Goal: Information Seeking & Learning: Learn about a topic

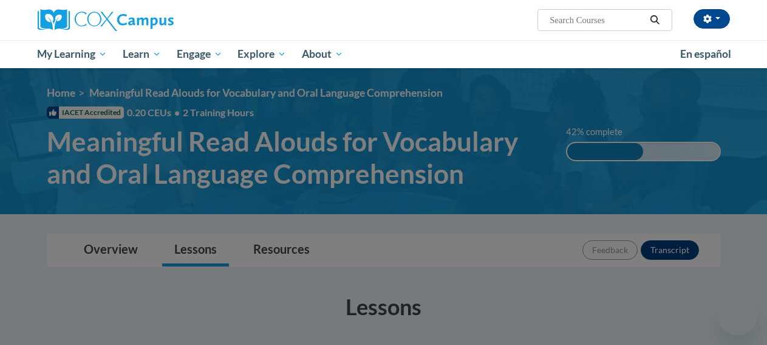
scroll to position [695, 0]
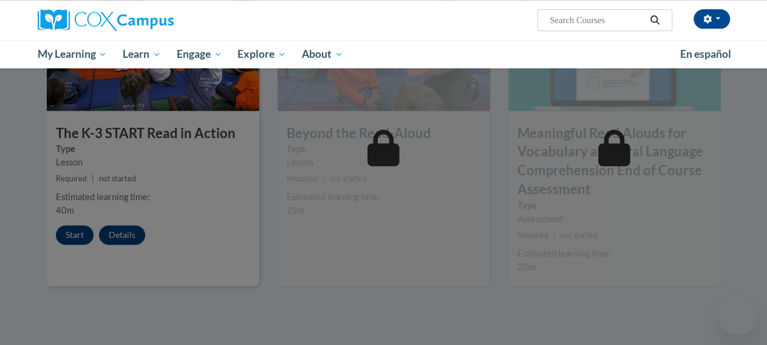
click at [81, 235] on div at bounding box center [383, 172] width 767 height 345
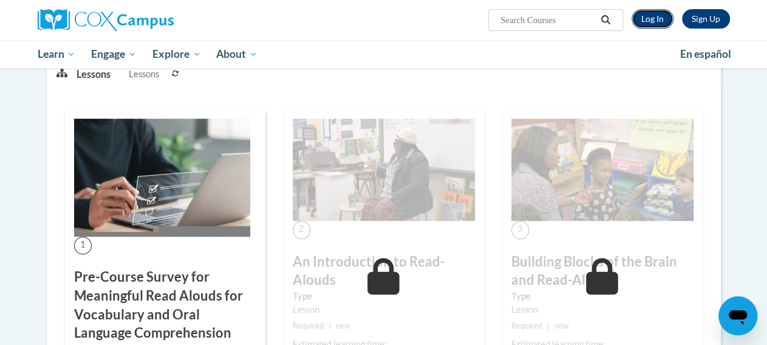
click at [645, 12] on link "Log In" at bounding box center [653, 18] width 42 height 19
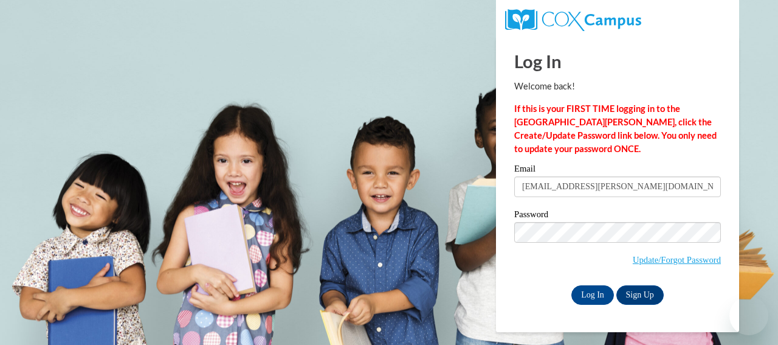
click at [591, 304] on div "Log In Welcome back! If this is your FIRST TIME logging in to the NEW Cox Campu…" at bounding box center [617, 183] width 261 height 295
click at [594, 286] on input "Log In" at bounding box center [592, 294] width 43 height 19
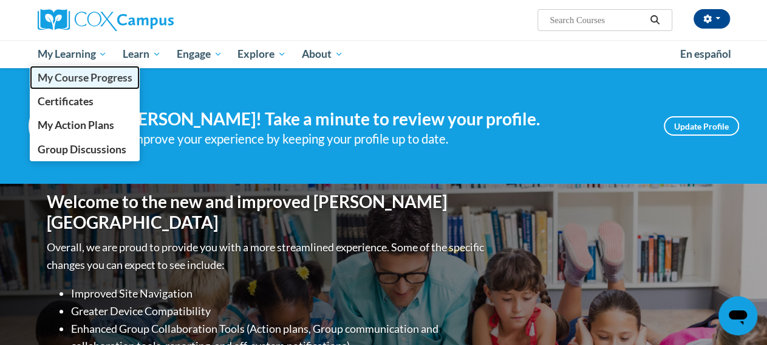
click at [95, 80] on span "My Course Progress" at bounding box center [84, 77] width 95 height 13
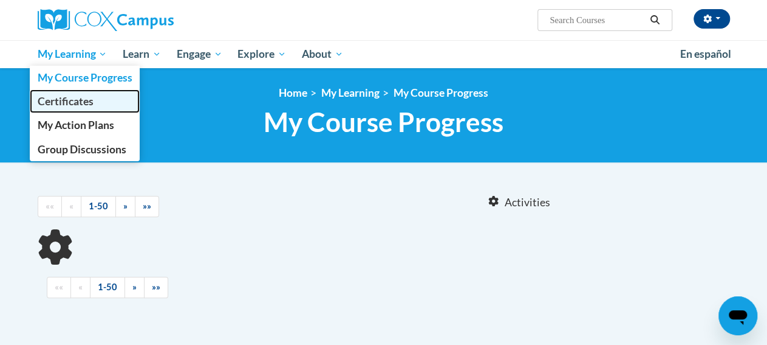
click at [82, 102] on span "Certificates" at bounding box center [65, 101] width 56 height 13
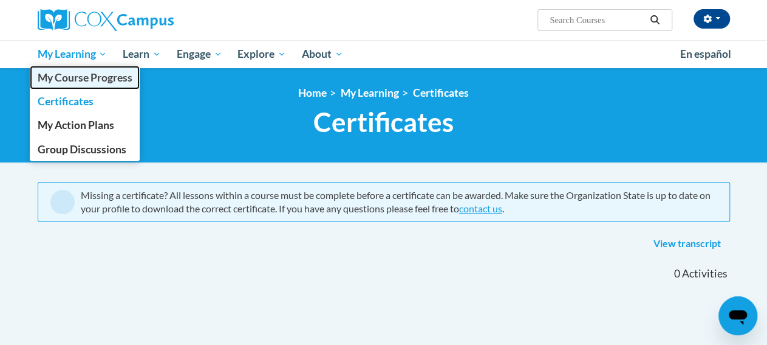
click at [88, 87] on link "My Course Progress" at bounding box center [85, 78] width 111 height 24
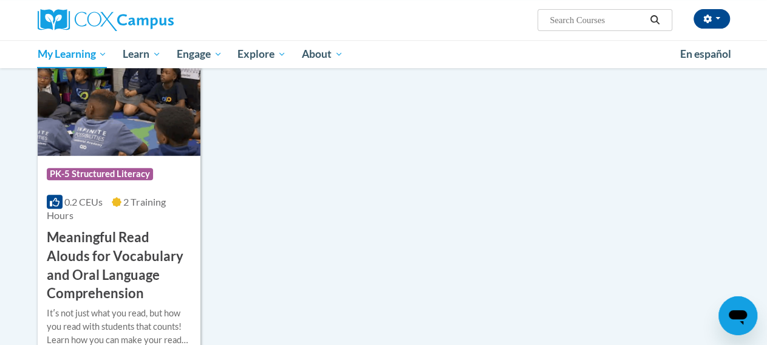
scroll to position [253, 0]
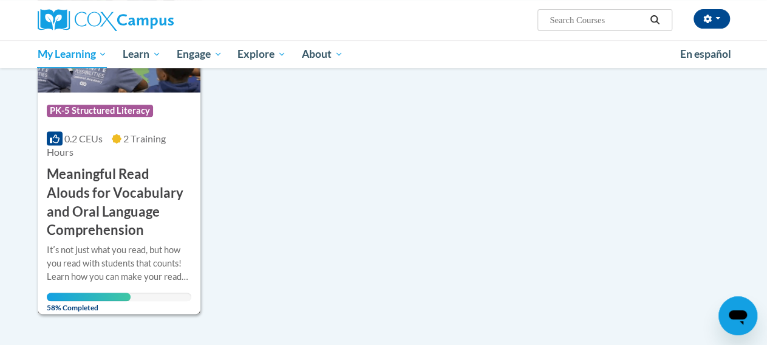
click at [89, 95] on div "Course Category: PK-5 Structured Literacy 0.2 CEUs 2 Training Hours COURSE Mean…" at bounding box center [119, 165] width 163 height 147
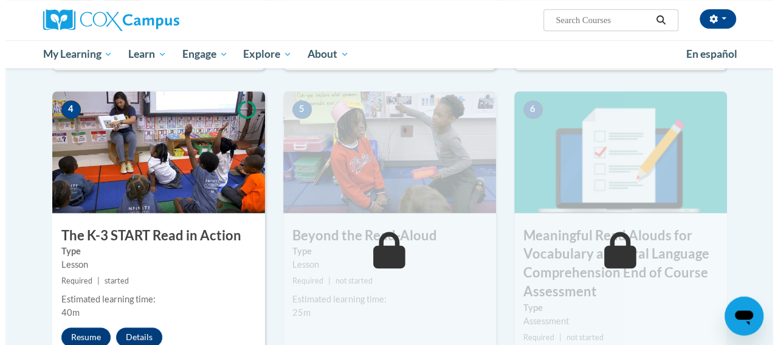
scroll to position [758, 0]
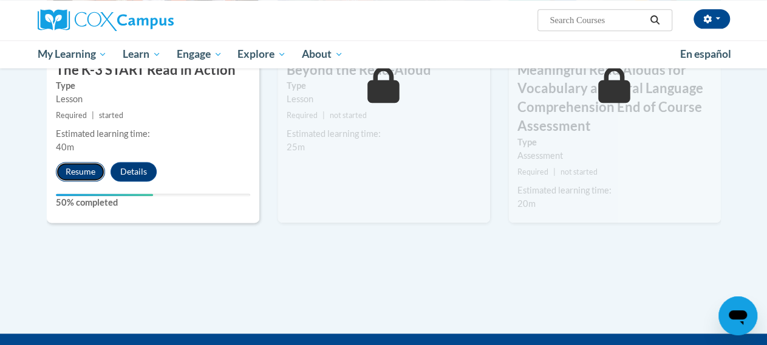
click at [88, 168] on button "Resume" at bounding box center [80, 171] width 49 height 19
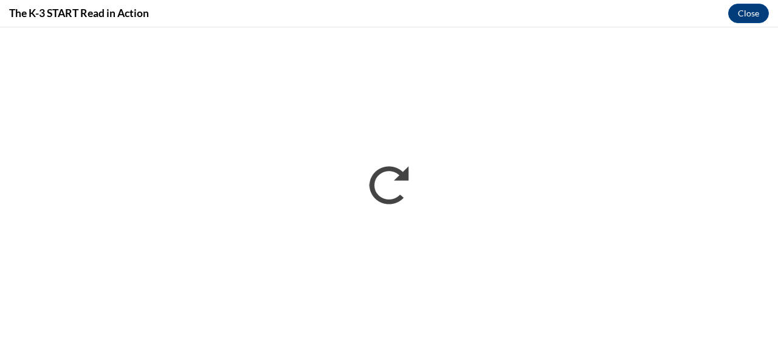
scroll to position [0, 0]
